Goal: Transaction & Acquisition: Book appointment/travel/reservation

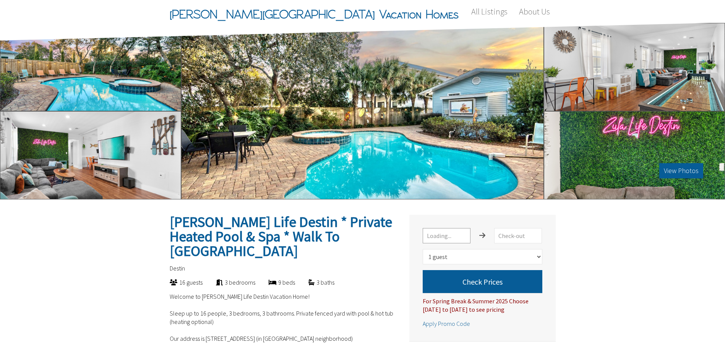
select select "1"
click at [685, 170] on button "View Photos" at bounding box center [681, 170] width 44 height 15
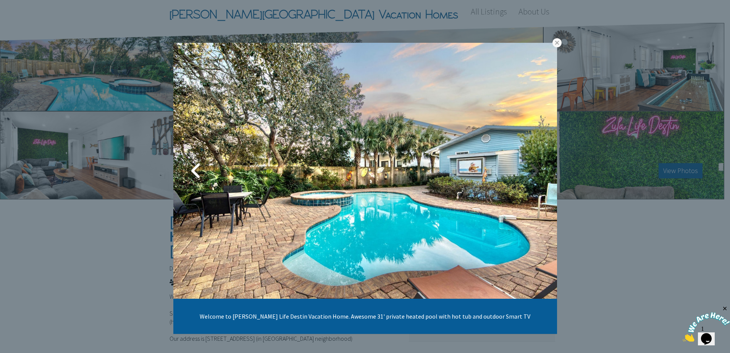
click at [532, 167] on link at bounding box center [534, 170] width 19 height 19
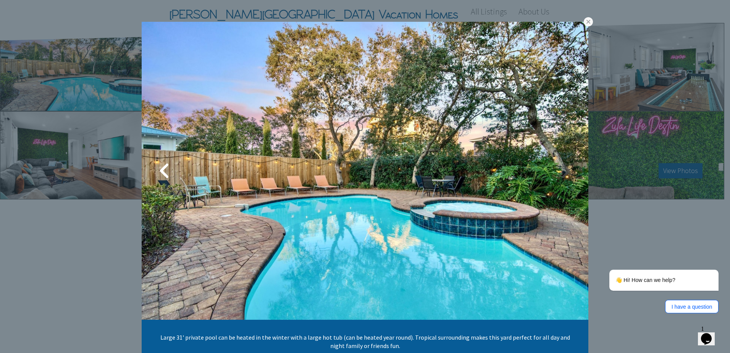
click at [564, 172] on link at bounding box center [565, 170] width 19 height 19
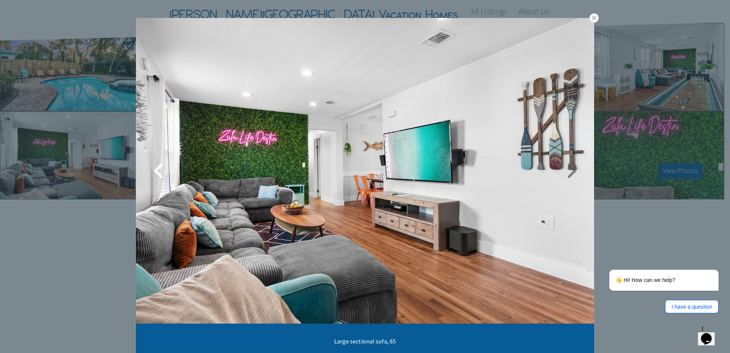
click at [565, 171] on link at bounding box center [571, 170] width 19 height 19
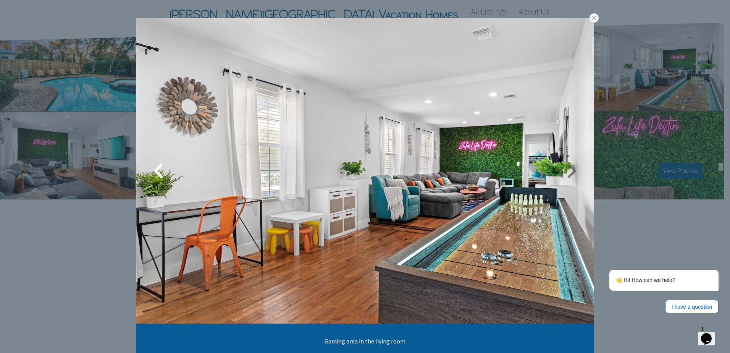
click at [565, 171] on link at bounding box center [571, 170] width 19 height 19
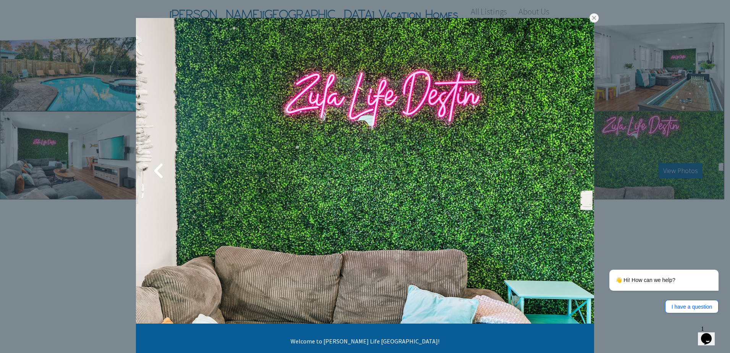
click at [565, 171] on link at bounding box center [571, 170] width 19 height 19
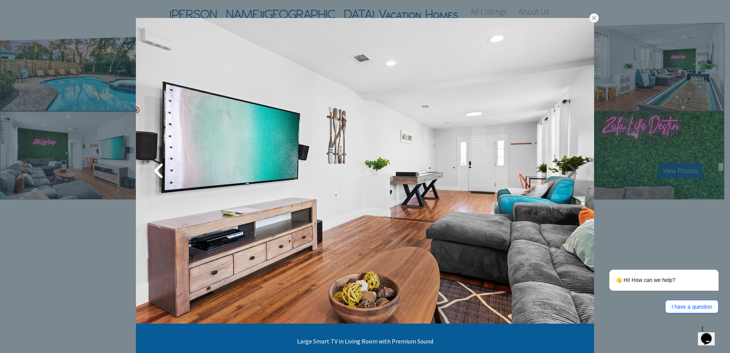
click at [571, 171] on link at bounding box center [571, 170] width 19 height 19
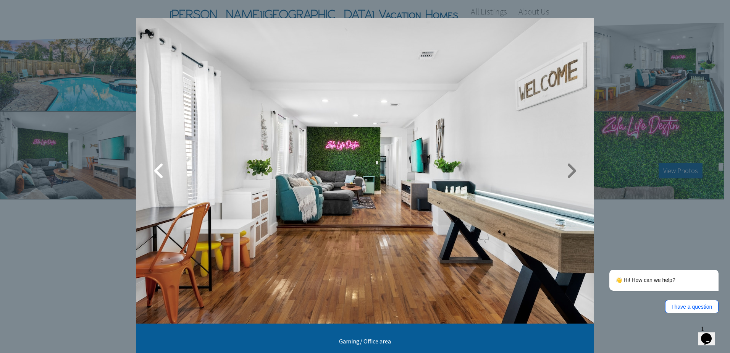
click at [571, 171] on link at bounding box center [571, 170] width 19 height 19
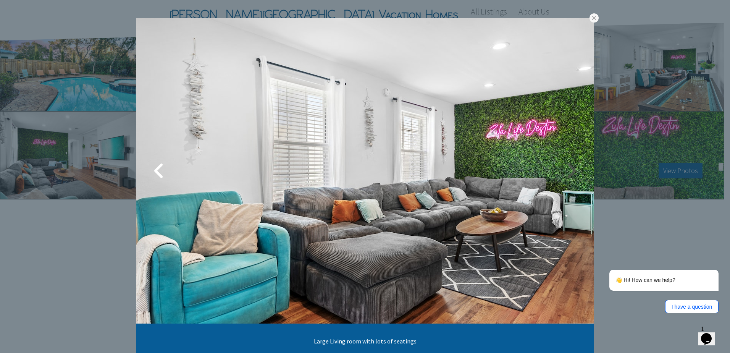
click at [571, 171] on link at bounding box center [571, 170] width 19 height 19
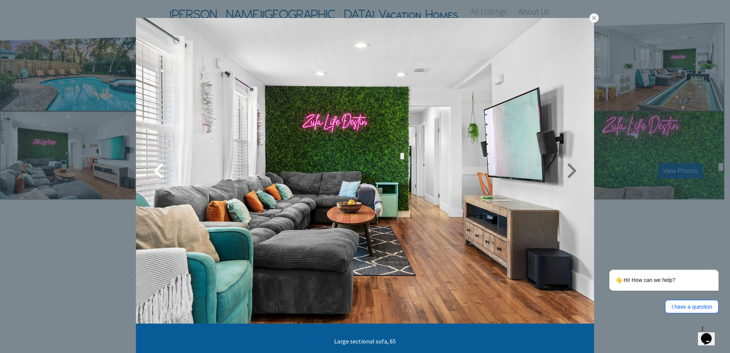
click at [571, 171] on link at bounding box center [571, 170] width 19 height 19
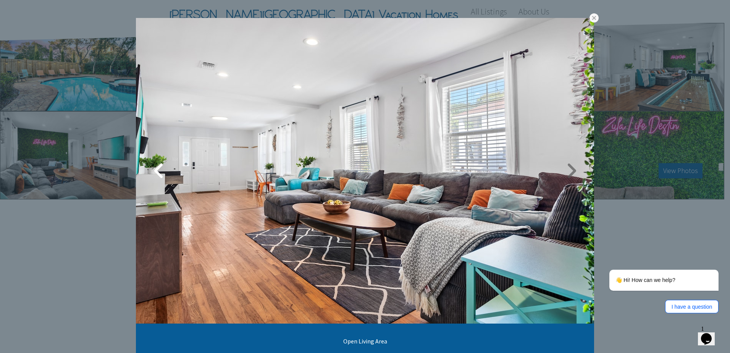
click at [571, 171] on link at bounding box center [571, 170] width 19 height 19
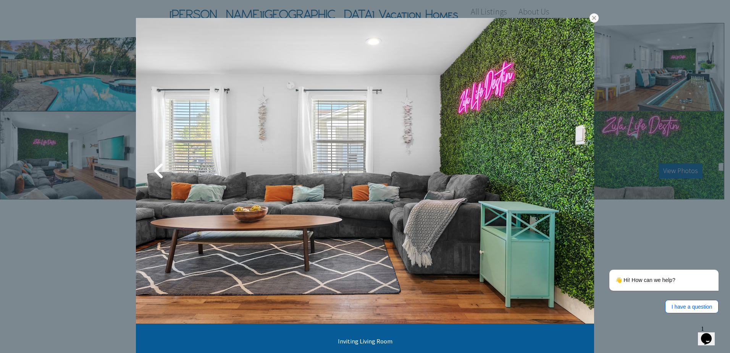
click at [571, 171] on link at bounding box center [571, 170] width 19 height 19
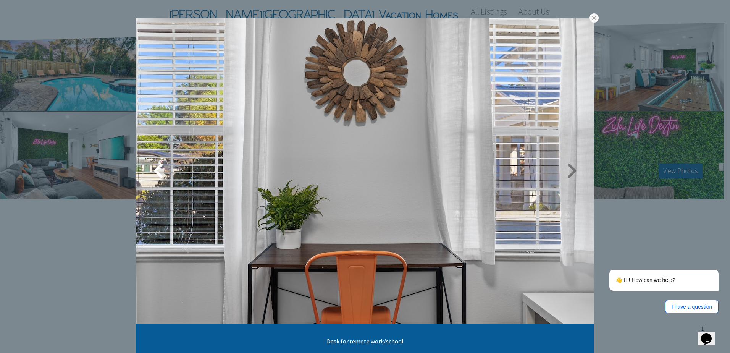
click at [571, 171] on link at bounding box center [571, 170] width 19 height 19
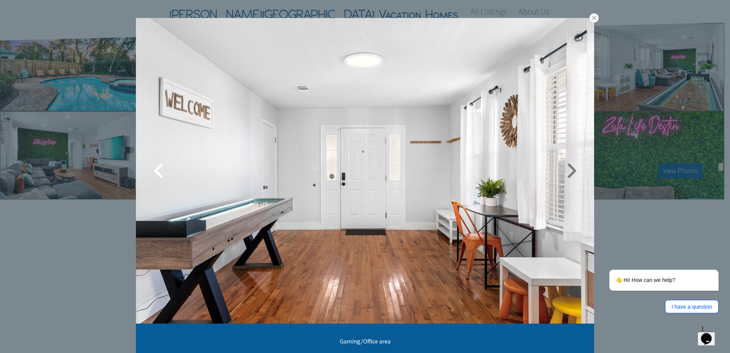
click at [571, 171] on link at bounding box center [571, 170] width 19 height 19
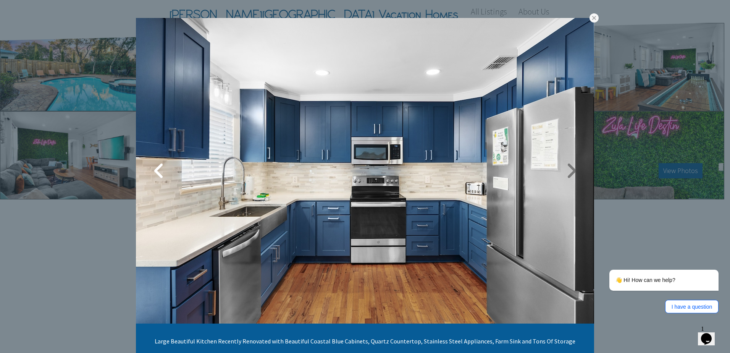
click at [571, 171] on link at bounding box center [571, 170] width 19 height 19
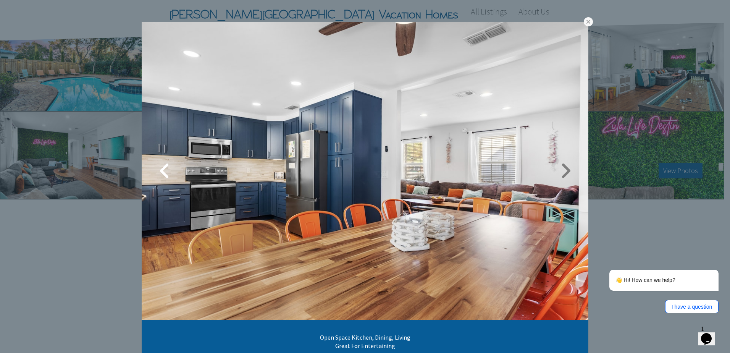
click at [562, 174] on link at bounding box center [565, 170] width 19 height 19
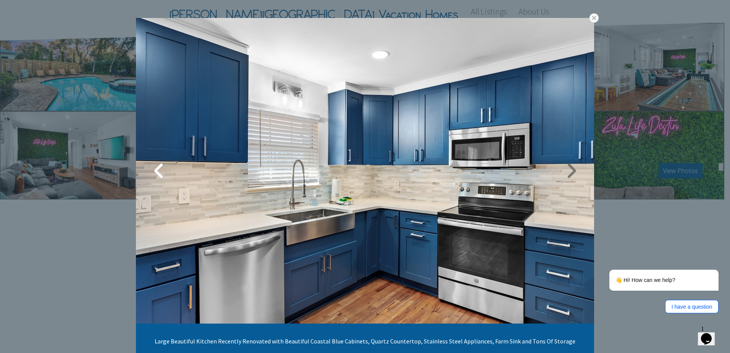
click at [562, 174] on link at bounding box center [571, 170] width 19 height 19
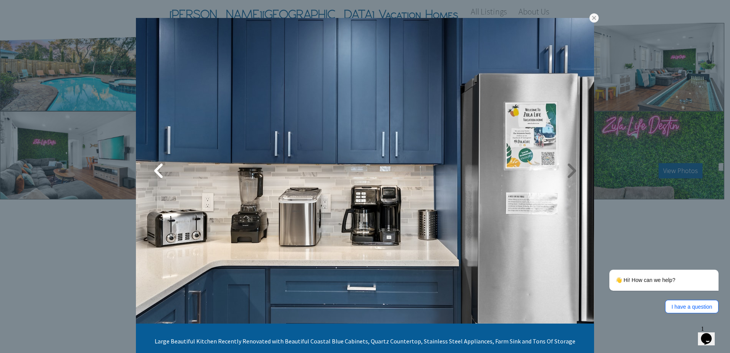
click at [562, 174] on link at bounding box center [571, 170] width 19 height 19
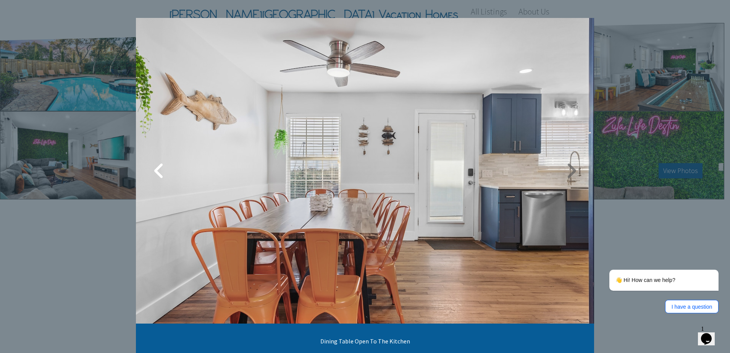
click at [562, 174] on link at bounding box center [571, 170] width 19 height 19
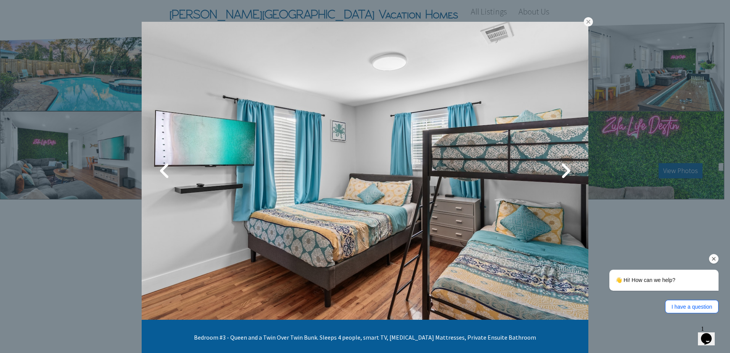
drag, startPoint x: 655, startPoint y: 231, endPoint x: 673, endPoint y: 215, distance: 23.5
click at [656, 230] on div "👋 Hi! How can we help? I have a question" at bounding box center [653, 262] width 137 height 109
click at [586, 23] on link at bounding box center [588, 21] width 9 height 9
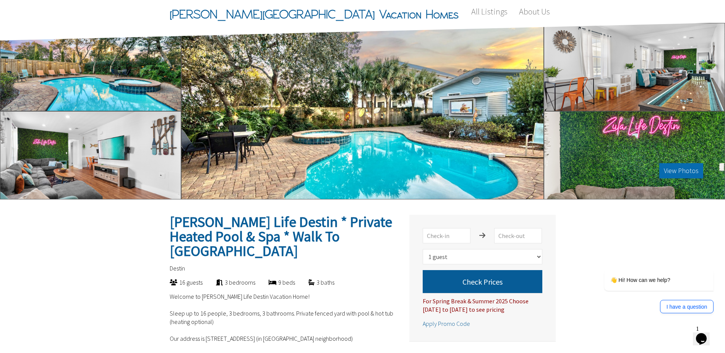
click at [678, 170] on button "View Photos" at bounding box center [681, 170] width 44 height 15
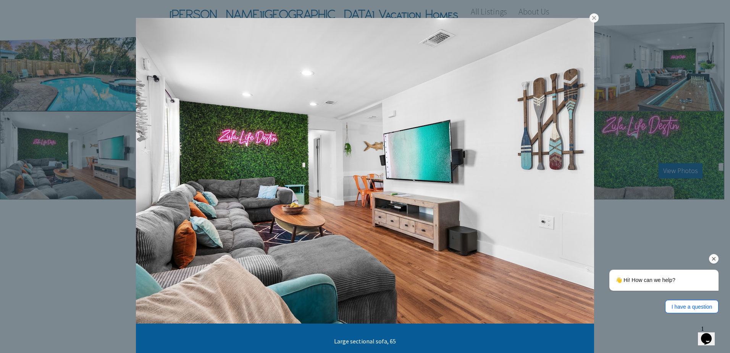
click at [650, 234] on div "👋 Hi! How can we help? I have a question" at bounding box center [653, 262] width 137 height 109
click at [592, 16] on link at bounding box center [594, 17] width 9 height 9
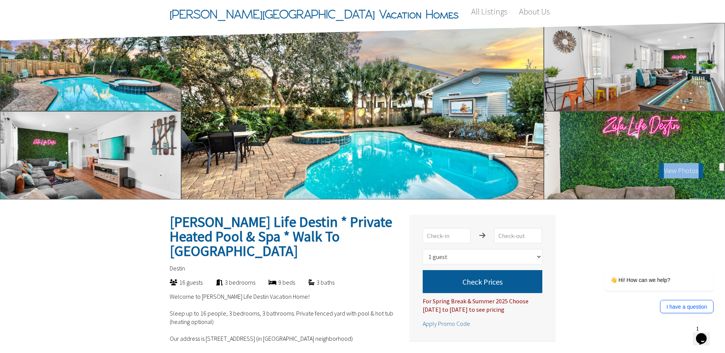
drag, startPoint x: 643, startPoint y: 118, endPoint x: 193, endPoint y: 105, distance: 450.5
click at [193, 105] on div "View Photos" at bounding box center [362, 111] width 725 height 176
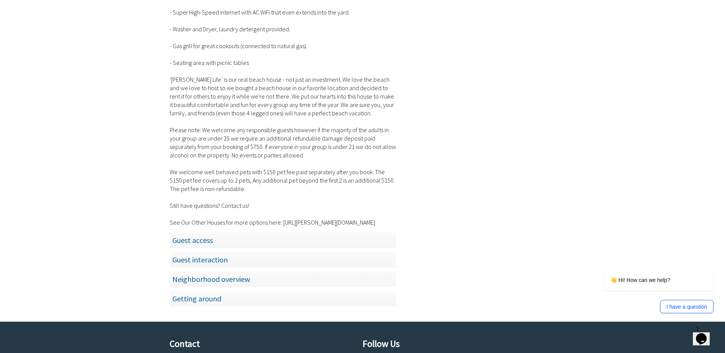
scroll to position [1261, 0]
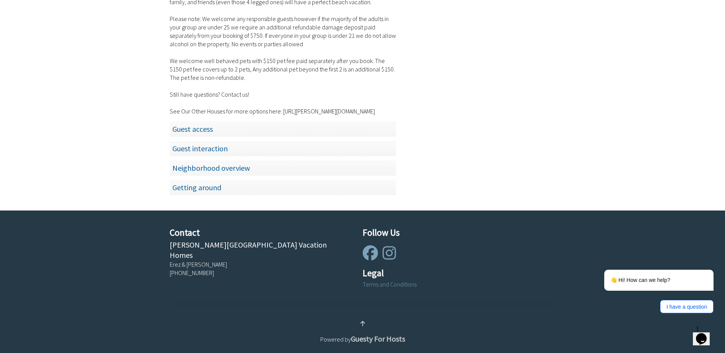
click at [192, 124] on span "Guest access" at bounding box center [283, 129] width 226 height 16
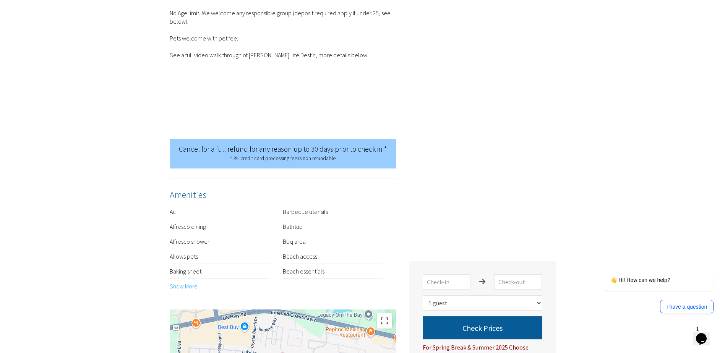
scroll to position [0, 0]
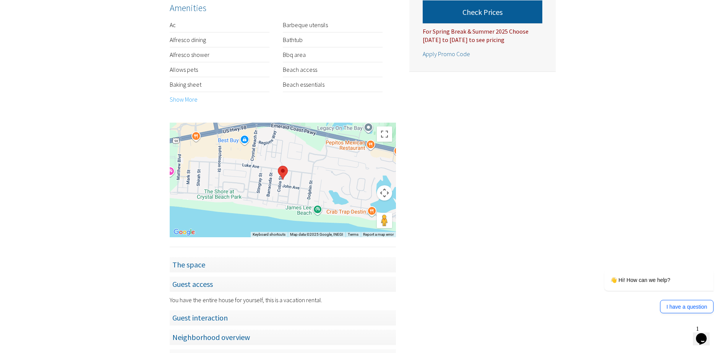
scroll to position [764, 0]
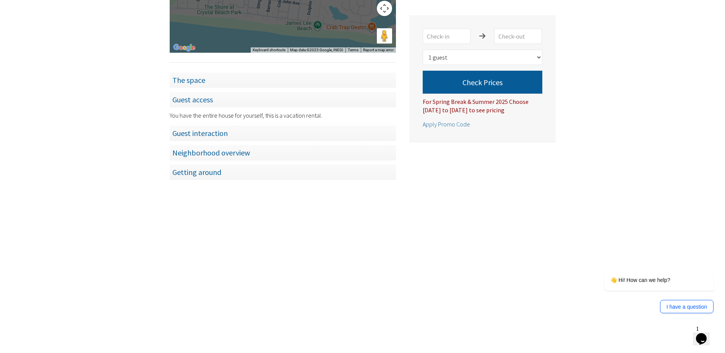
click at [194, 74] on span "The space" at bounding box center [283, 80] width 226 height 16
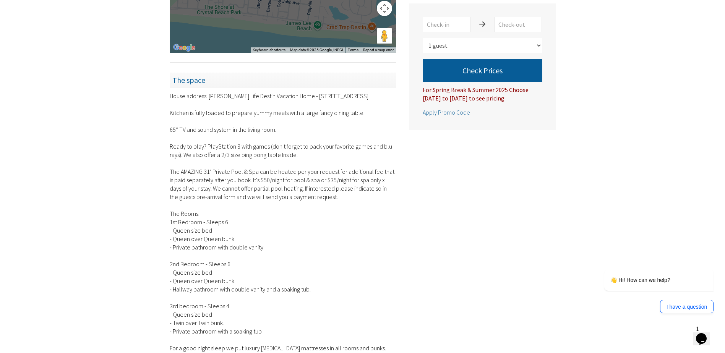
scroll to position [509, 0]
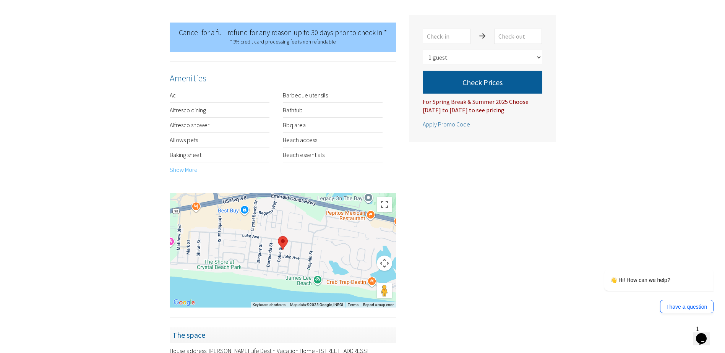
click at [294, 246] on div at bounding box center [283, 250] width 226 height 115
click at [286, 239] on img "Welcome!" at bounding box center [283, 243] width 10 height 14
click at [279, 240] on img "Welcome!" at bounding box center [283, 243] width 10 height 14
click at [279, 241] on img "Welcome!" at bounding box center [283, 243] width 10 height 14
click at [284, 244] on img "Welcome!" at bounding box center [283, 243] width 10 height 14
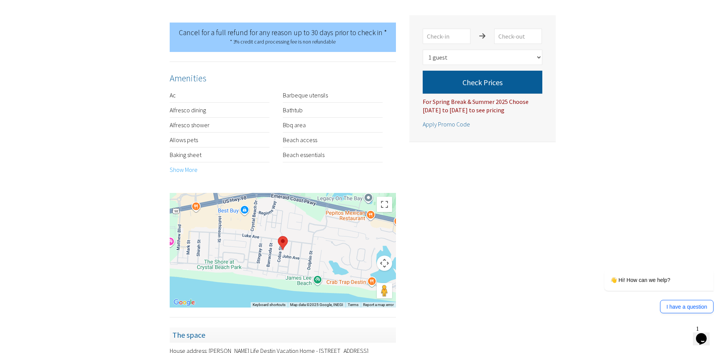
click at [284, 244] on img "Welcome!" at bounding box center [283, 243] width 10 height 14
click at [195, 253] on div at bounding box center [283, 250] width 226 height 115
